Goal: Task Accomplishment & Management: Use online tool/utility

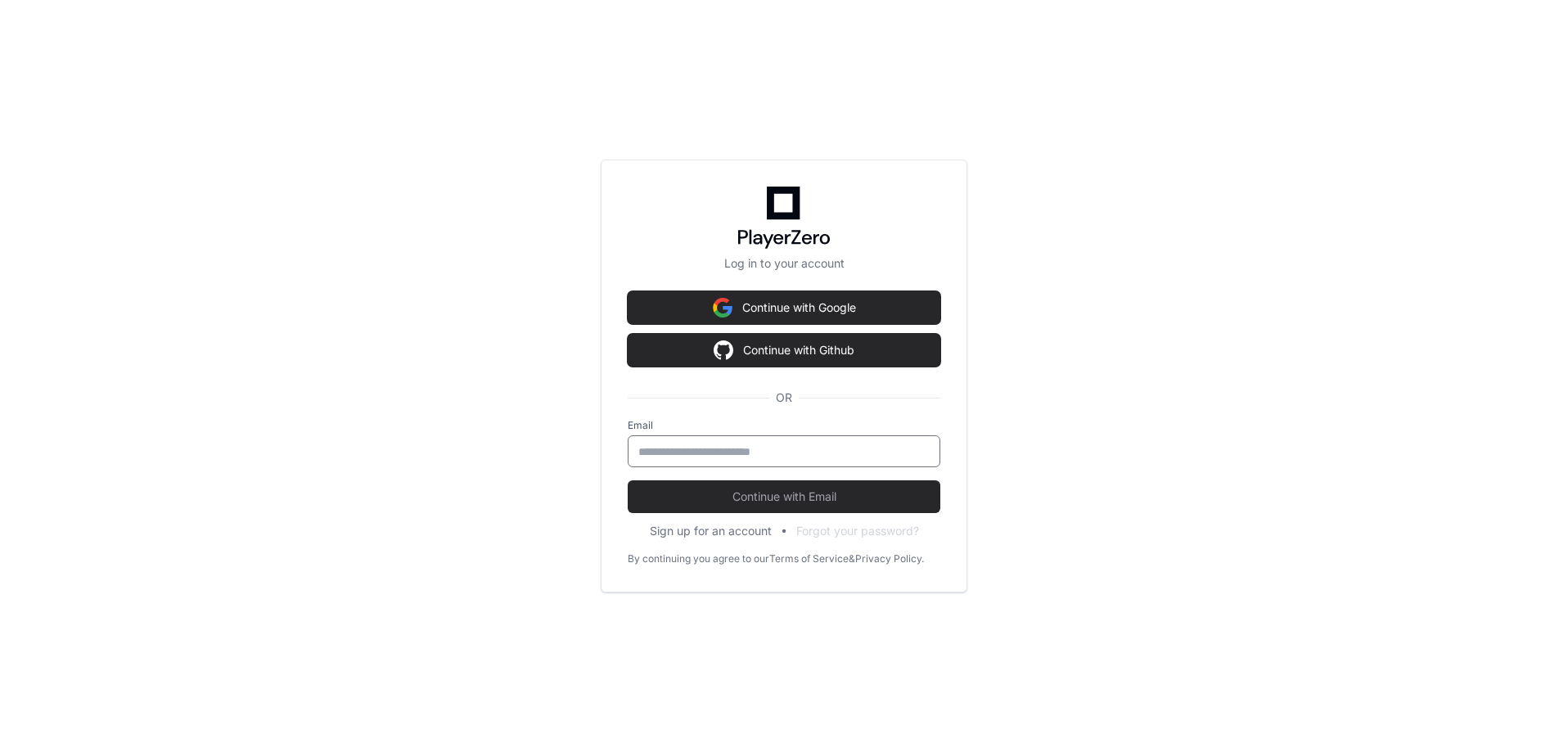
click at [757, 455] on input "email" at bounding box center [784, 451] width 292 height 17
type input "**********"
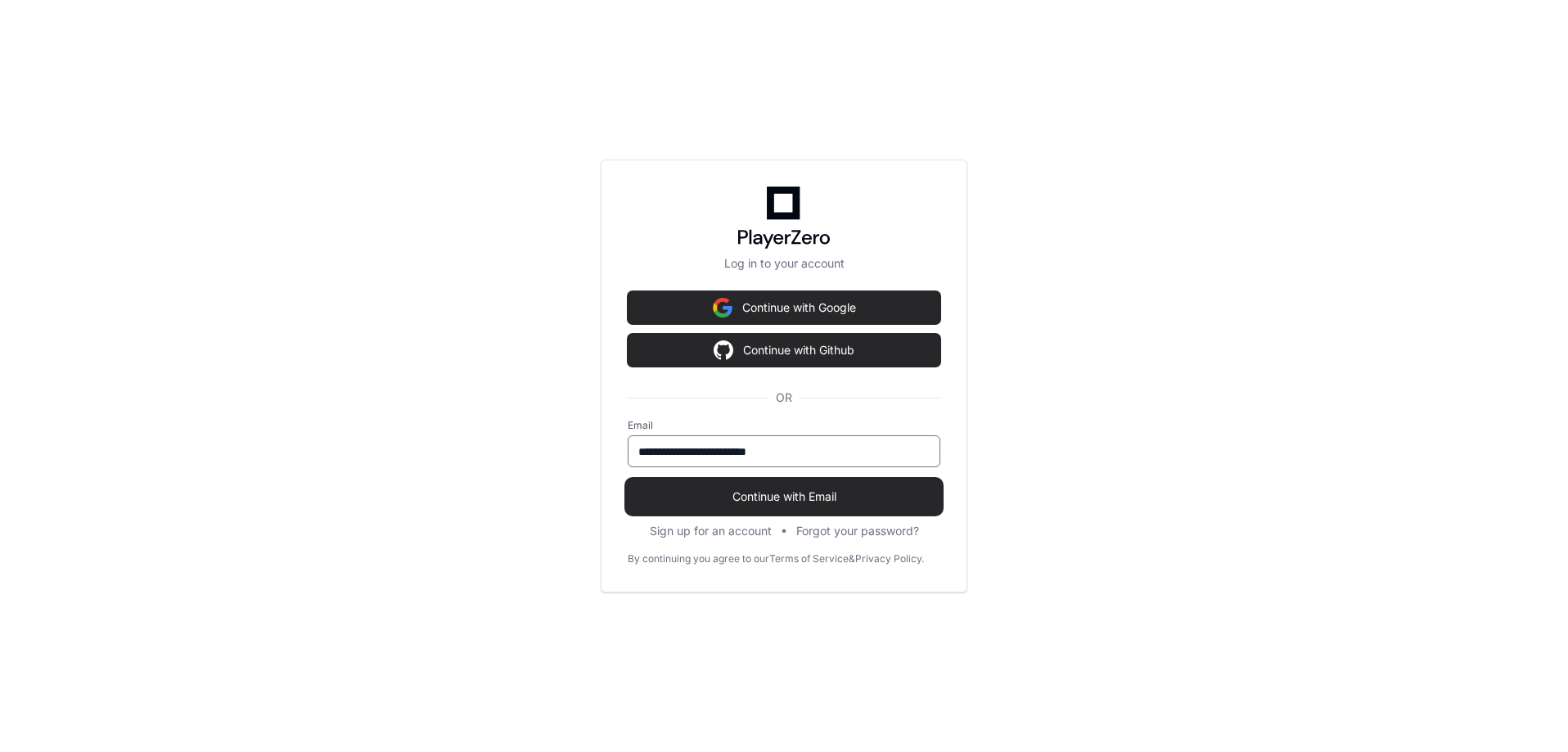
click at [765, 495] on span "Continue with Email" at bounding box center [784, 496] width 313 height 17
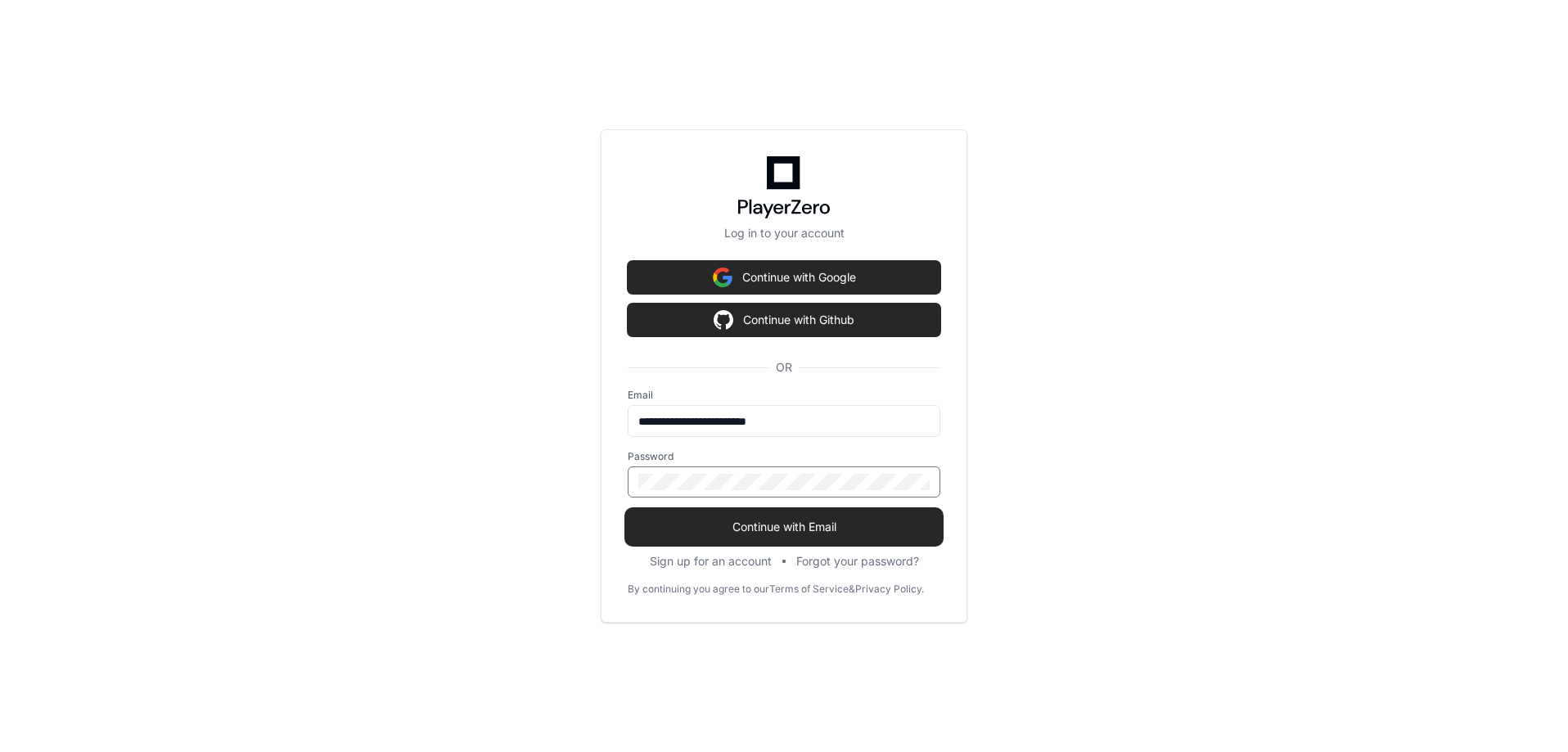
click at [770, 530] on span "Continue with Email" at bounding box center [784, 527] width 313 height 17
